Goal: Browse casually: Explore the website without a specific task or goal

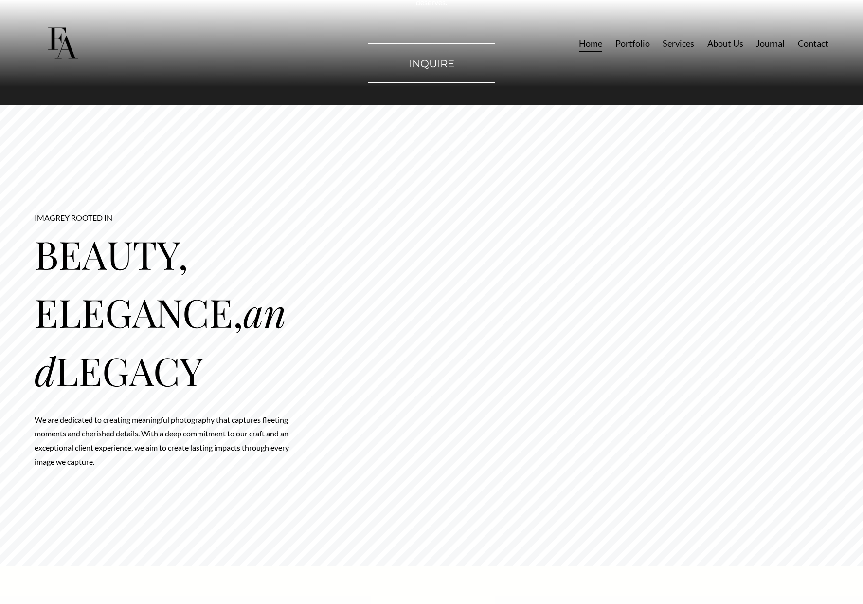
scroll to position [1139, 0]
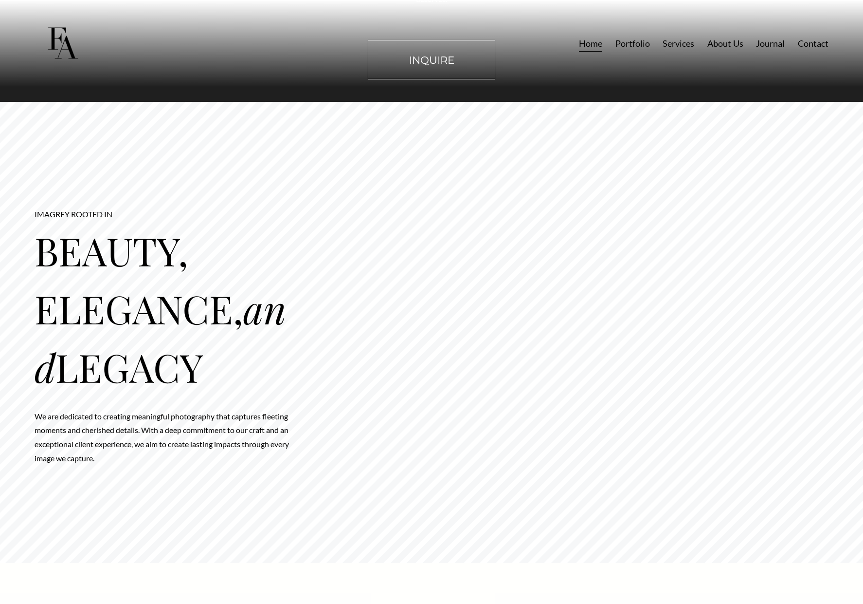
click at [645, 48] on link "Portfolio" at bounding box center [633, 44] width 35 height 18
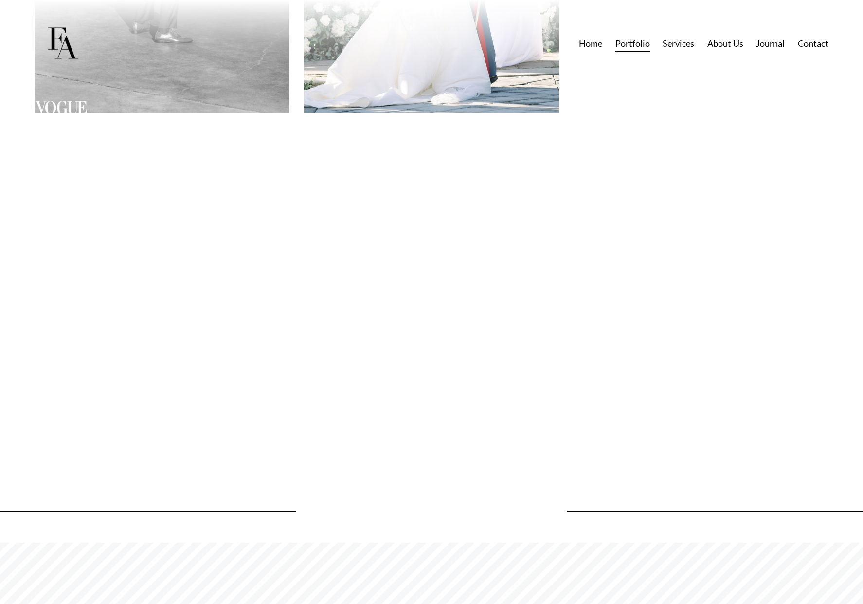
scroll to position [928, 0]
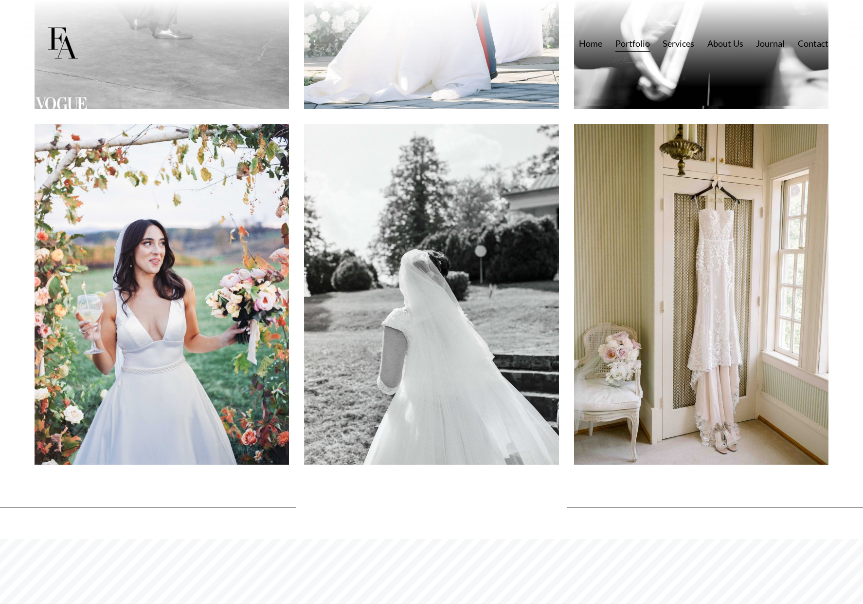
click at [195, 271] on img at bounding box center [162, 294] width 255 height 340
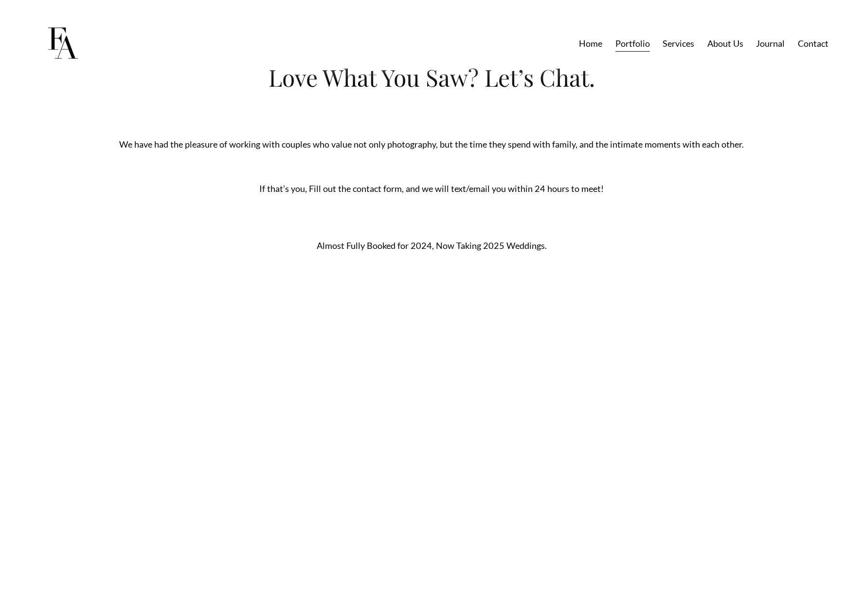
scroll to position [3871, 0]
